Goal: Go to known website: Access a specific website the user already knows

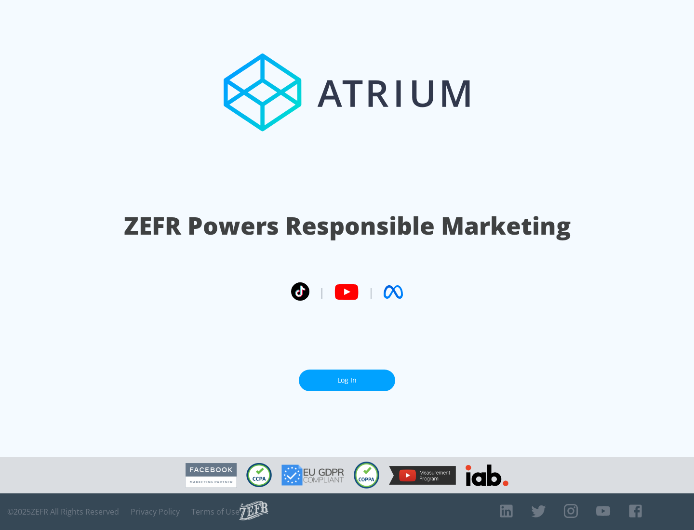
click at [347, 376] on link "Log In" at bounding box center [347, 380] width 96 height 22
